Goal: Task Accomplishment & Management: Use online tool/utility

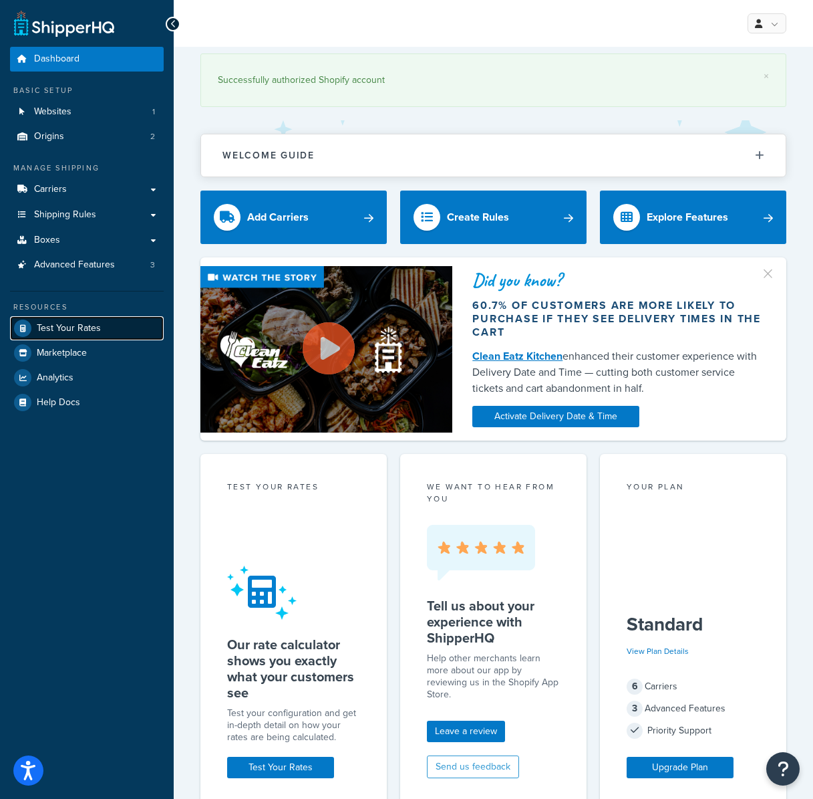
click at [76, 327] on span "Test Your Rates" at bounding box center [69, 328] width 64 height 11
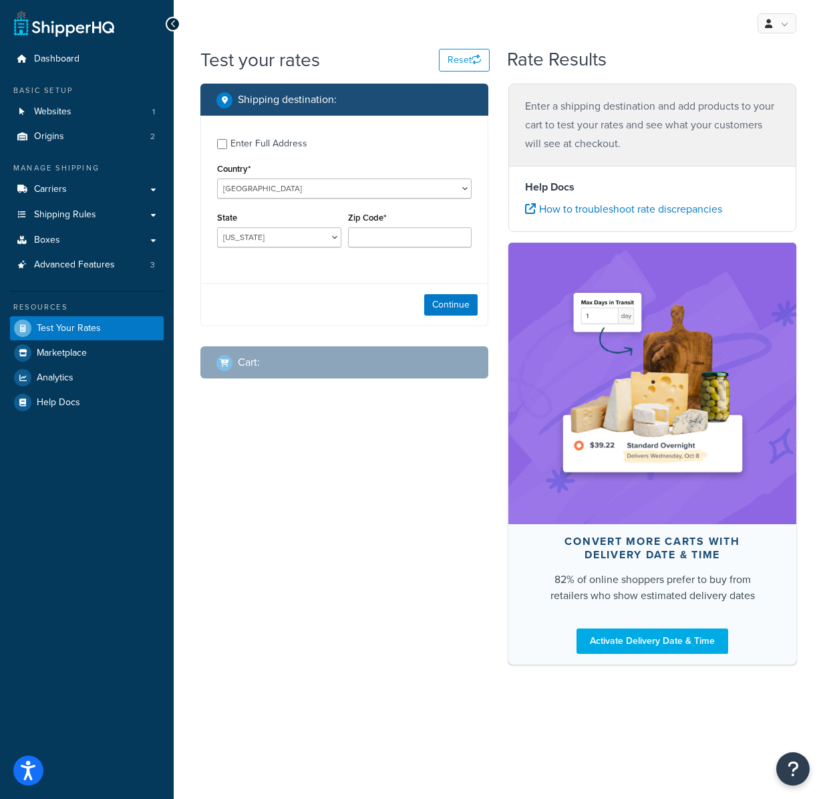
drag, startPoint x: 253, startPoint y: 143, endPoint x: 262, endPoint y: 142, distance: 9.4
click at [253, 142] on div "Enter Full Address" at bounding box center [269, 143] width 77 height 19
click at [268, 192] on select "[GEOGRAPHIC_DATA] [GEOGRAPHIC_DATA] [GEOGRAPHIC_DATA] [GEOGRAPHIC_DATA] [GEOGRA…" at bounding box center [344, 188] width 255 height 20
select select "GB"
click at [217, 178] on select "[GEOGRAPHIC_DATA] [GEOGRAPHIC_DATA] [GEOGRAPHIC_DATA] [GEOGRAPHIC_DATA] [GEOGRA…" at bounding box center [344, 188] width 255 height 20
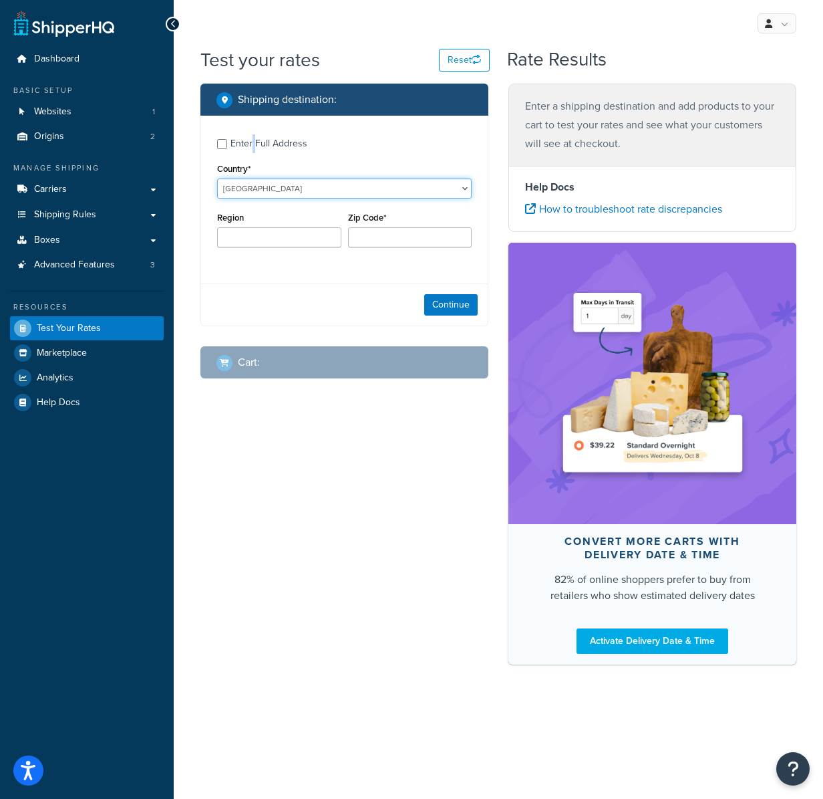
type input "AL"
click at [276, 242] on input "AL" at bounding box center [279, 237] width 124 height 20
click at [280, 192] on select "[GEOGRAPHIC_DATA] [GEOGRAPHIC_DATA] [GEOGRAPHIC_DATA] [GEOGRAPHIC_DATA] [GEOGRA…" at bounding box center [344, 188] width 255 height 20
click at [278, 243] on input "Region" at bounding box center [279, 237] width 124 height 20
click at [251, 143] on div "Enter Full Address" at bounding box center [269, 143] width 77 height 19
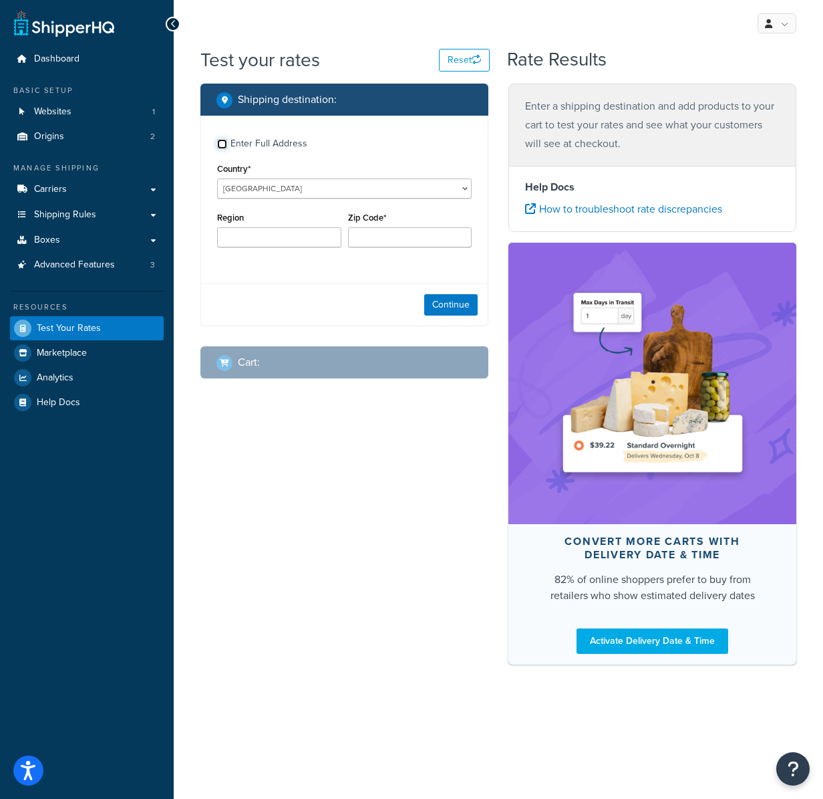
click at [227, 143] on input "Enter Full Address" at bounding box center [222, 144] width 10 height 10
checkbox input "true"
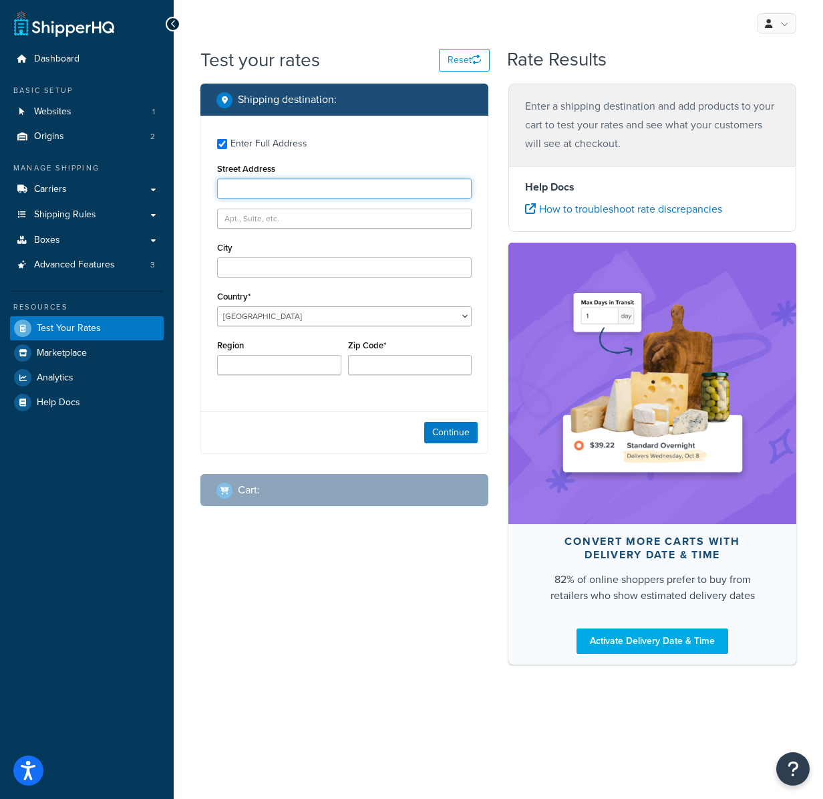
click at [279, 183] on input "Street Address" at bounding box center [344, 188] width 255 height 20
paste input "[STREET_ADDRESS]"
type input "[STREET_ADDRESS]"
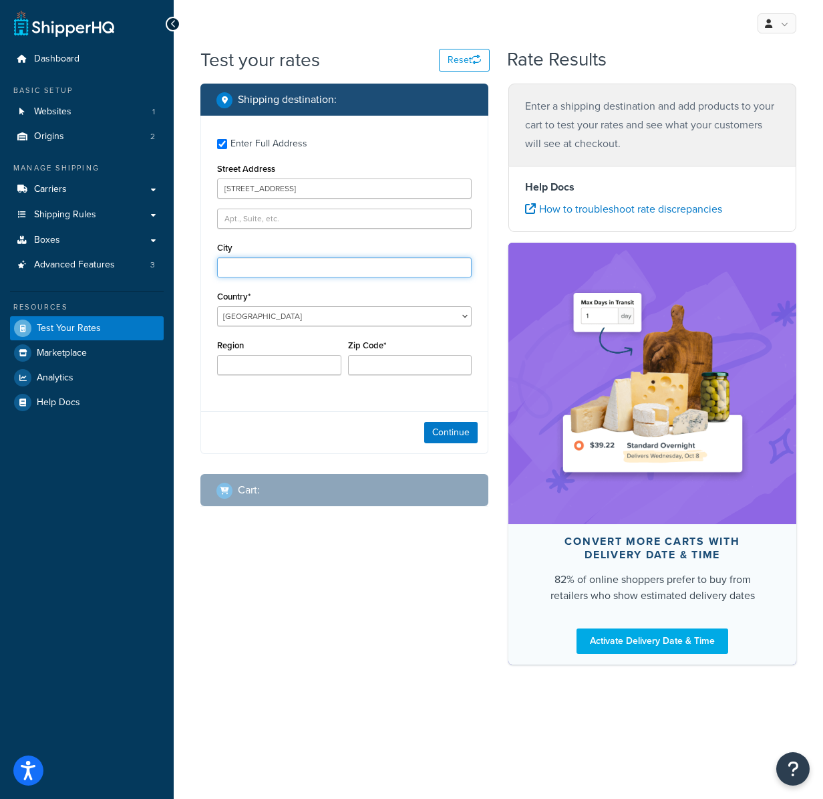
click at [251, 271] on input "City" at bounding box center [344, 267] width 255 height 20
type input "Musselburgh"
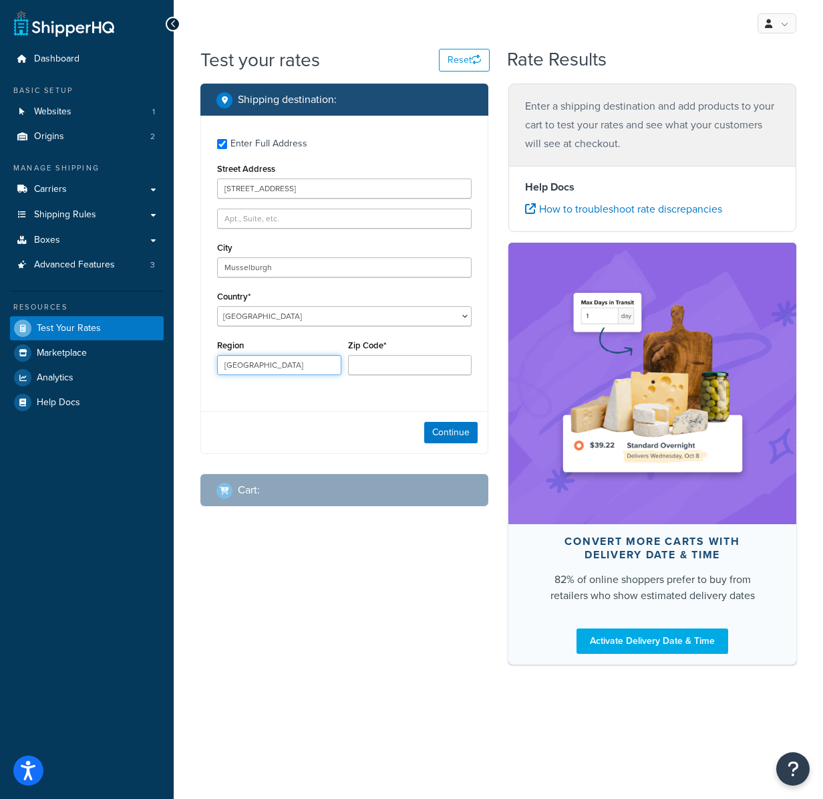
type input "[GEOGRAPHIC_DATA]"
drag, startPoint x: 381, startPoint y: 364, endPoint x: 292, endPoint y: 356, distance: 89.3
click at [301, 358] on div "Region scotland Zip Code* SCT" at bounding box center [344, 360] width 261 height 49
type input "SCT"
paste input "SCT"
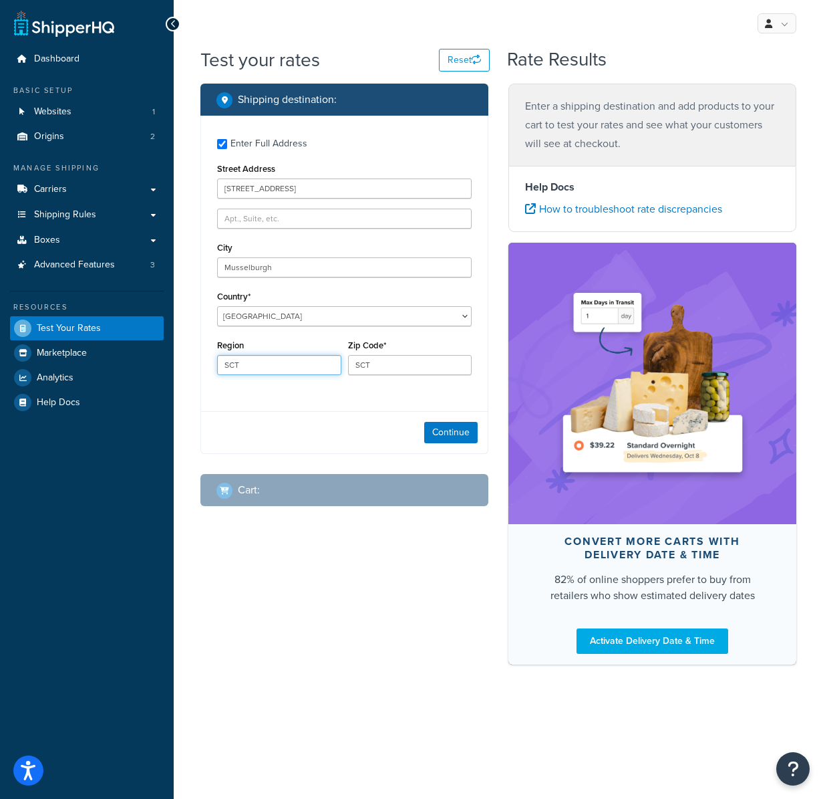
drag, startPoint x: 226, startPoint y: 368, endPoint x: 301, endPoint y: 374, distance: 75.0
click at [177, 363] on div "Test your rates Reset Rate Results Shipping destination : Enter Full Address St…" at bounding box center [499, 379] width 650 height 664
type input "SCT"
drag, startPoint x: 398, startPoint y: 366, endPoint x: 313, endPoint y: 353, distance: 85.2
click at [313, 353] on div "Region SCT Zip Code* SCT" at bounding box center [344, 360] width 261 height 49
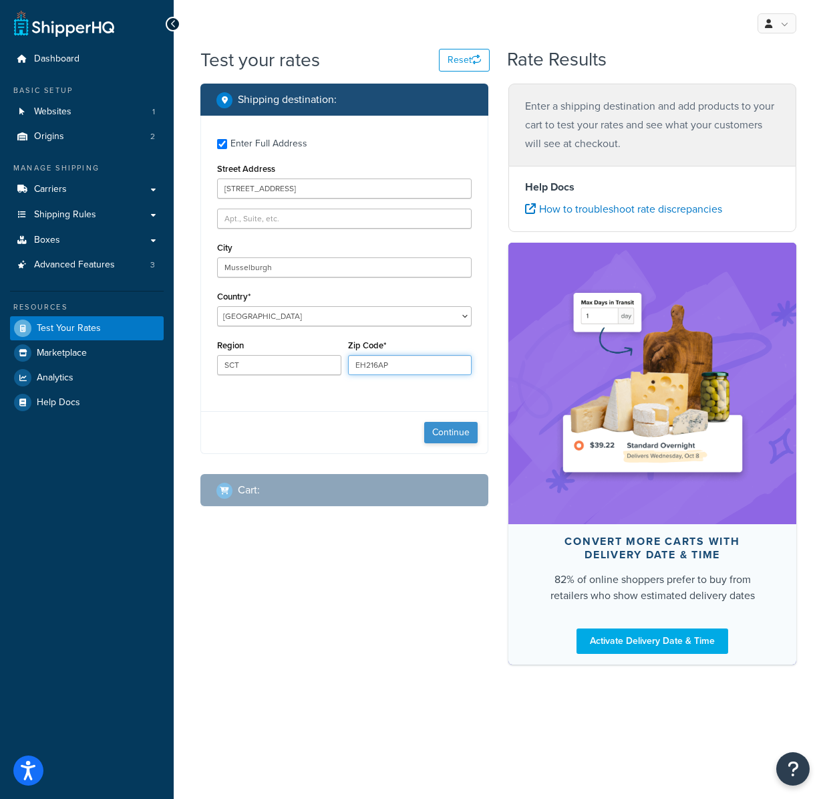
type input "EH216AP"
click at [444, 434] on button "Continue" at bounding box center [450, 432] width 53 height 21
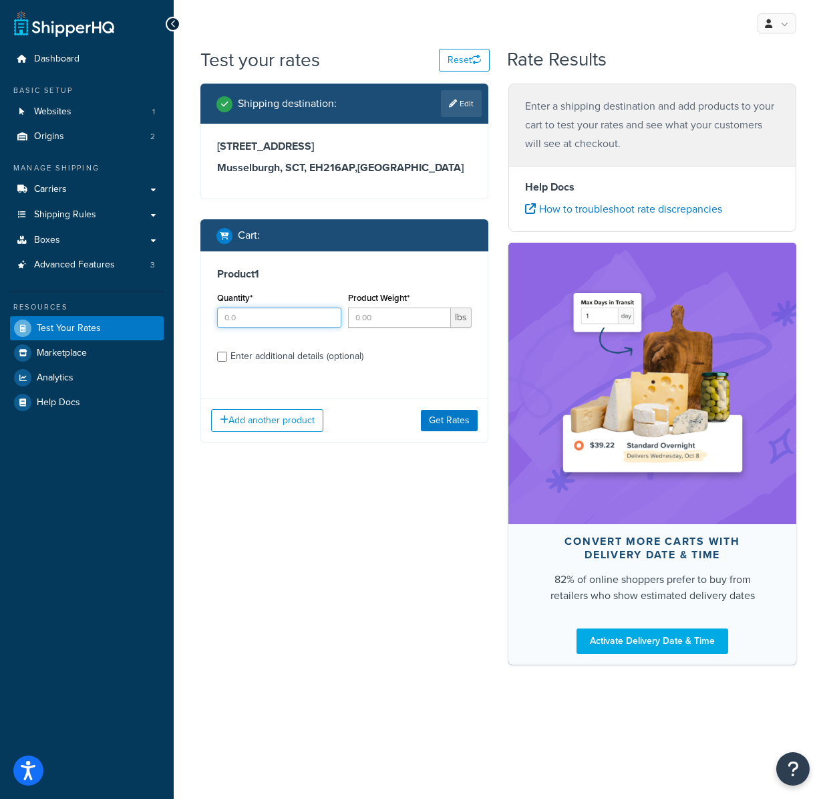
click at [271, 313] on input "Quantity*" at bounding box center [279, 317] width 124 height 20
type input "1"
type input "10"
click at [295, 360] on div "Enter additional details (optional)" at bounding box center [297, 356] width 133 height 19
drag, startPoint x: 230, startPoint y: 358, endPoint x: 222, endPoint y: 359, distance: 8.1
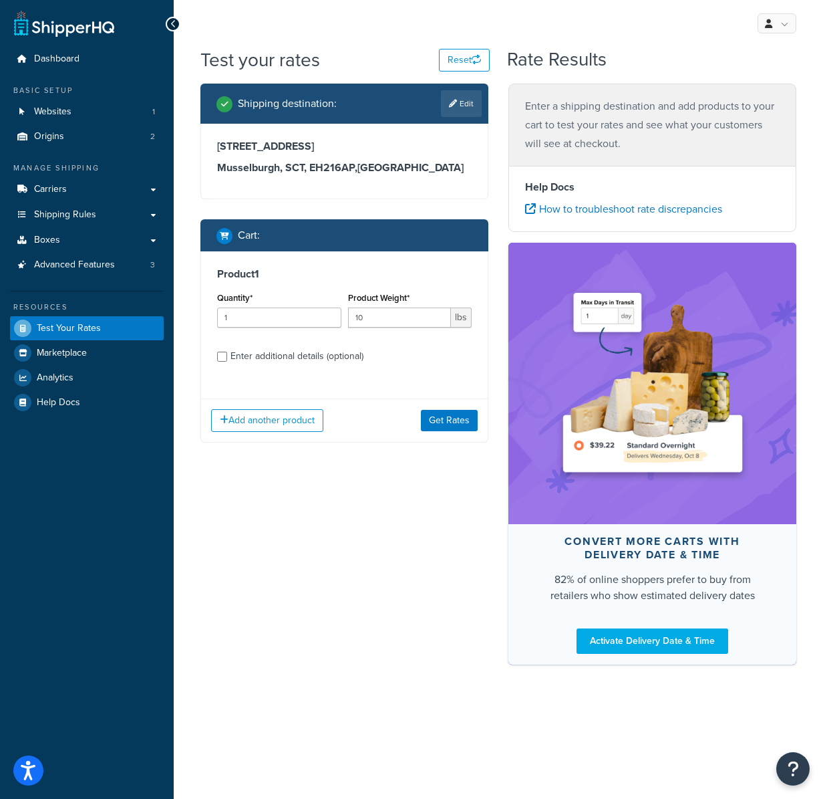
click at [231, 358] on div "Enter additional details (optional)" at bounding box center [297, 356] width 133 height 19
click at [227, 358] on input "Enter additional details (optional)" at bounding box center [222, 357] width 10 height 10
checkbox input "true"
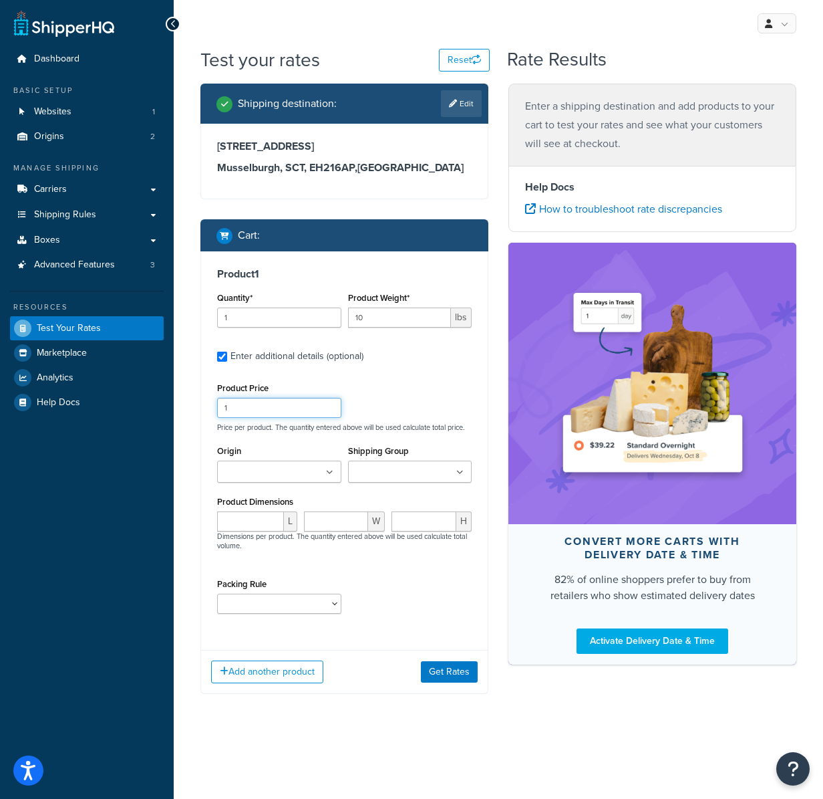
drag, startPoint x: 260, startPoint y: 408, endPoint x: 172, endPoint y: 397, distance: 88.9
click at [172, 397] on div "Dashboard Basic Setup Websites 1 Origins 2 Manage Shipping Carriers Carriers Al…" at bounding box center [411, 399] width 823 height 799
type input "99.00"
drag, startPoint x: 261, startPoint y: 529, endPoint x: 350, endPoint y: 508, distance: 91.3
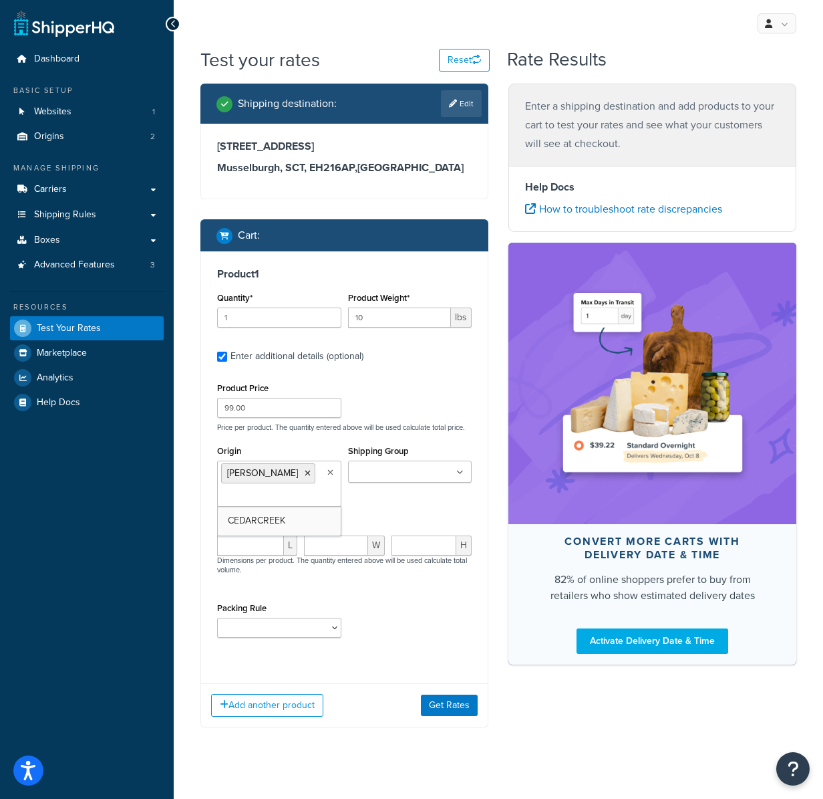
click at [386, 465] on input "Shipping Group" at bounding box center [411, 472] width 118 height 15
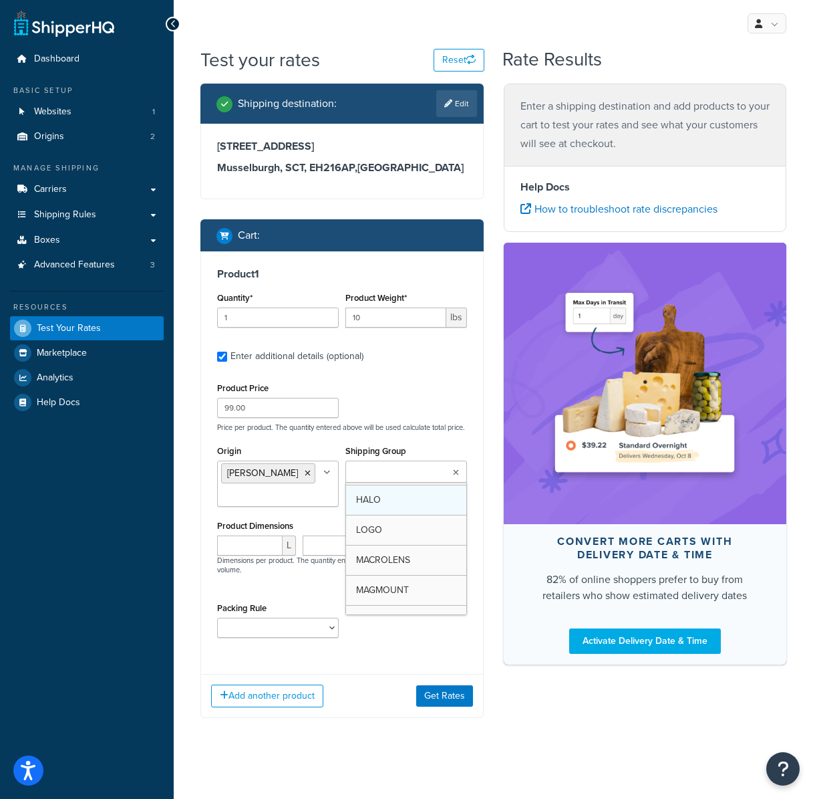
scroll to position [325, 0]
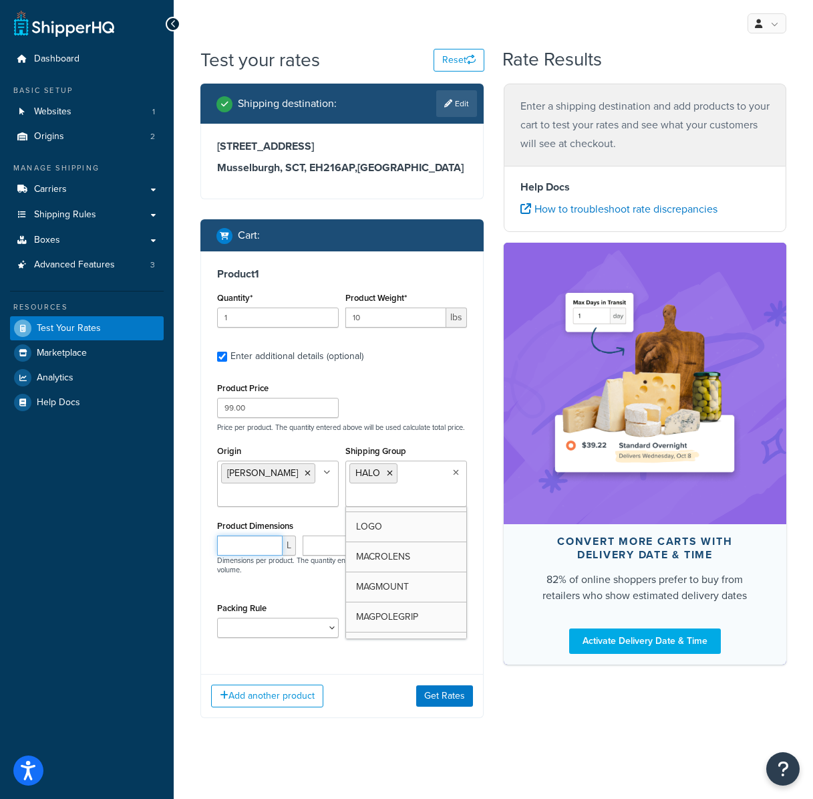
click at [247, 545] on input "number" at bounding box center [249, 545] width 65 height 20
type input "38"
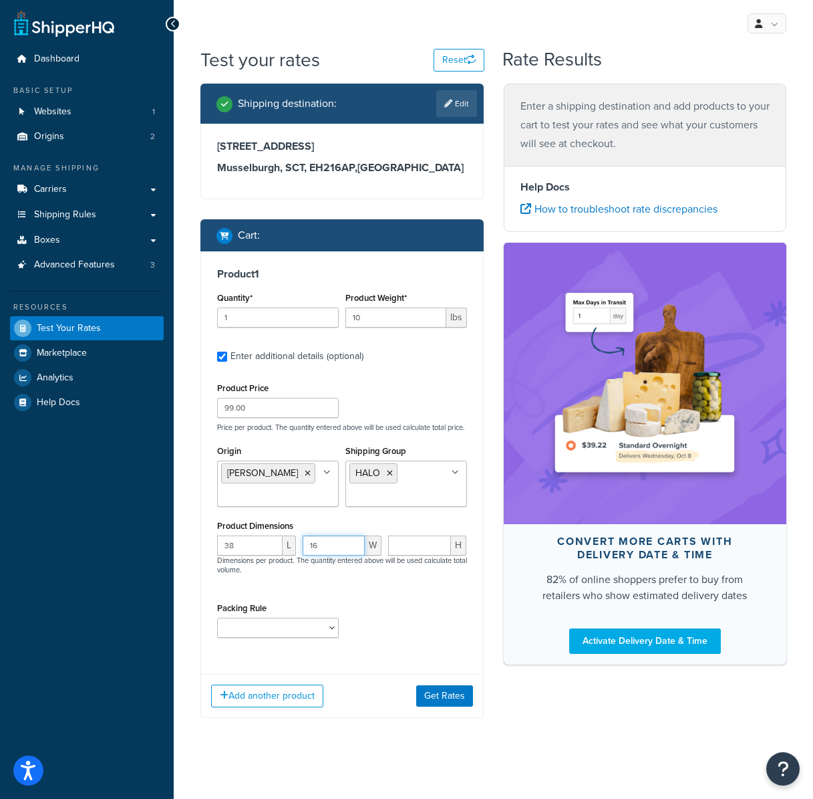
type input "16"
type input "5"
click at [260, 635] on select "BASES BESTFIT BUNDLES CONTENTFRAME LOGO MAKEUPCASE OPENBOX PAINTSHIP POLESET WH…" at bounding box center [278, 628] width 122 height 20
select select "64403"
click at [217, 627] on select "BASES BESTFIT BUNDLES CONTENTFRAME LOGO MAKEUPCASE OPENBOX PAINTSHIP POLESET WH…" at bounding box center [278, 628] width 122 height 20
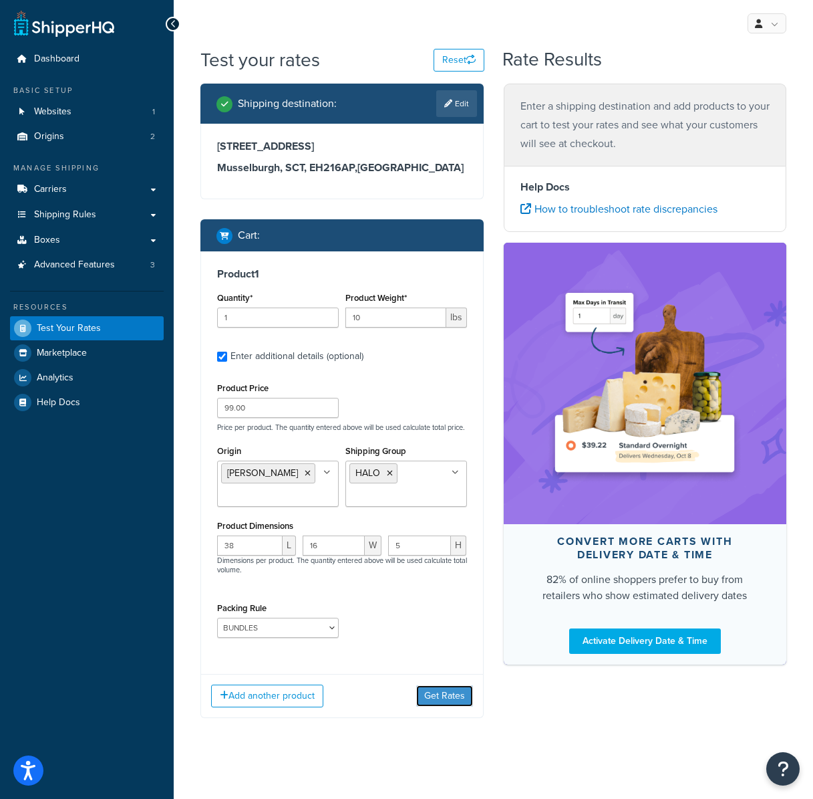
click at [439, 706] on button "Get Rates" at bounding box center [444, 695] width 57 height 21
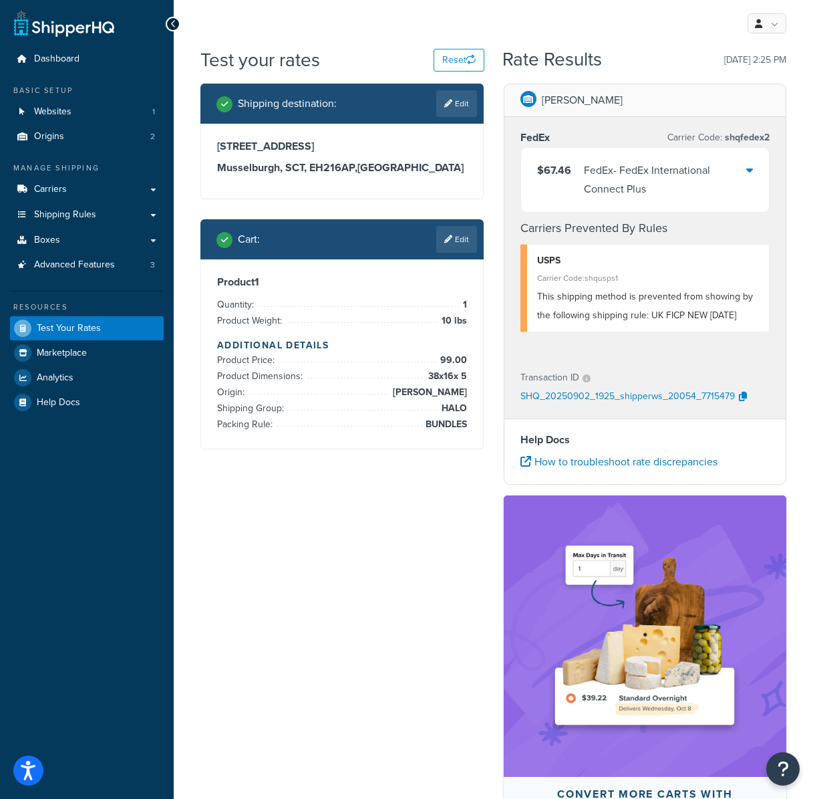
click at [734, 169] on div "FedEx - FedEx International Connect Plus" at bounding box center [665, 179] width 163 height 37
